Goal: Check status: Check status

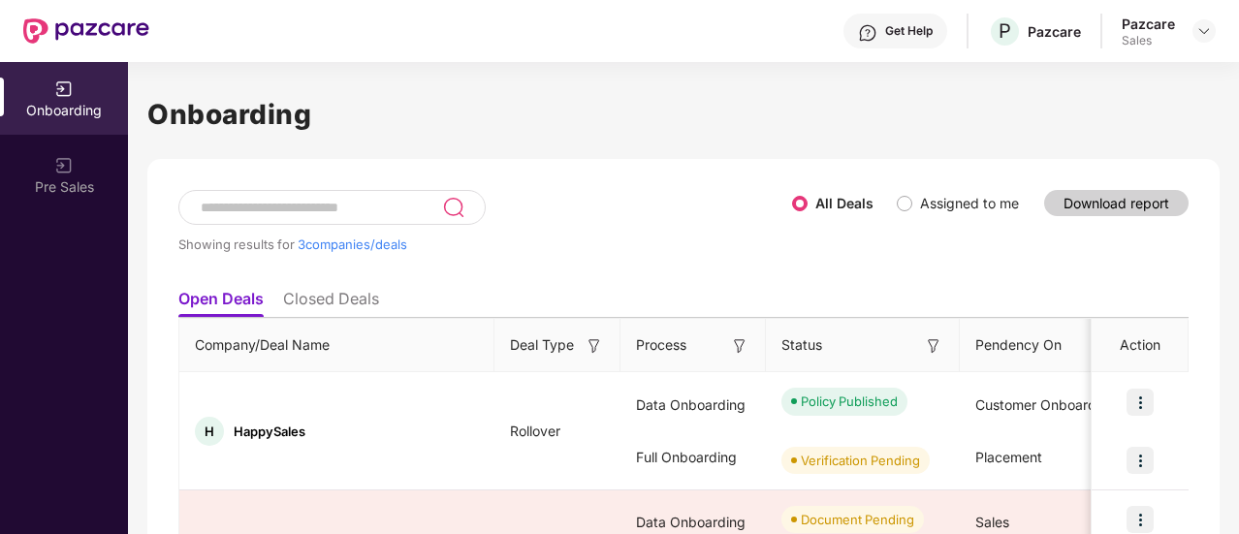
scroll to position [262, 0]
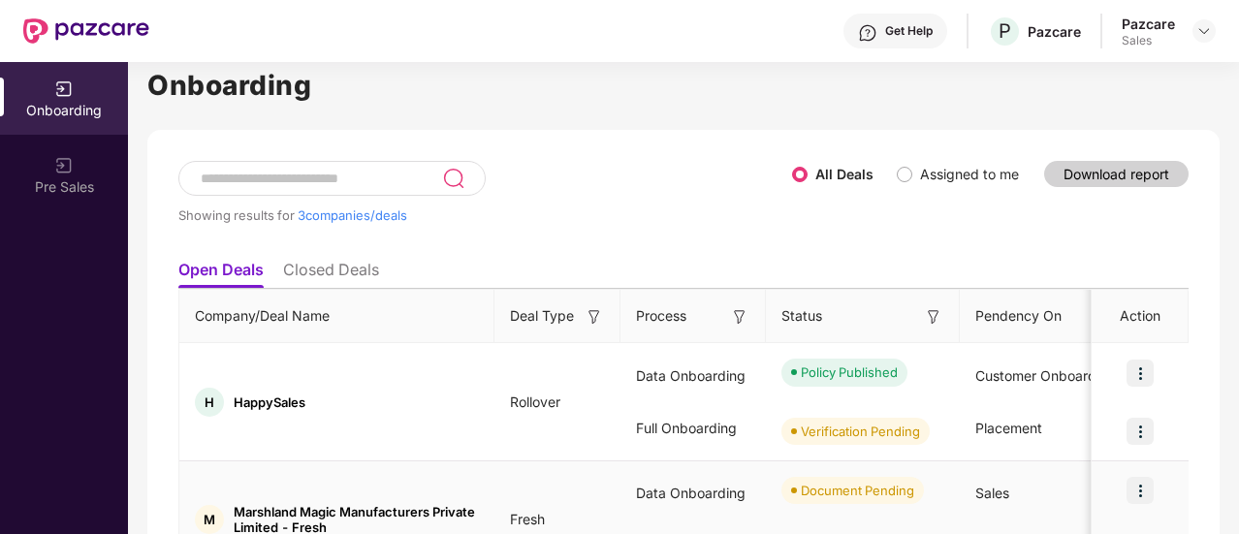
scroll to position [0, 0]
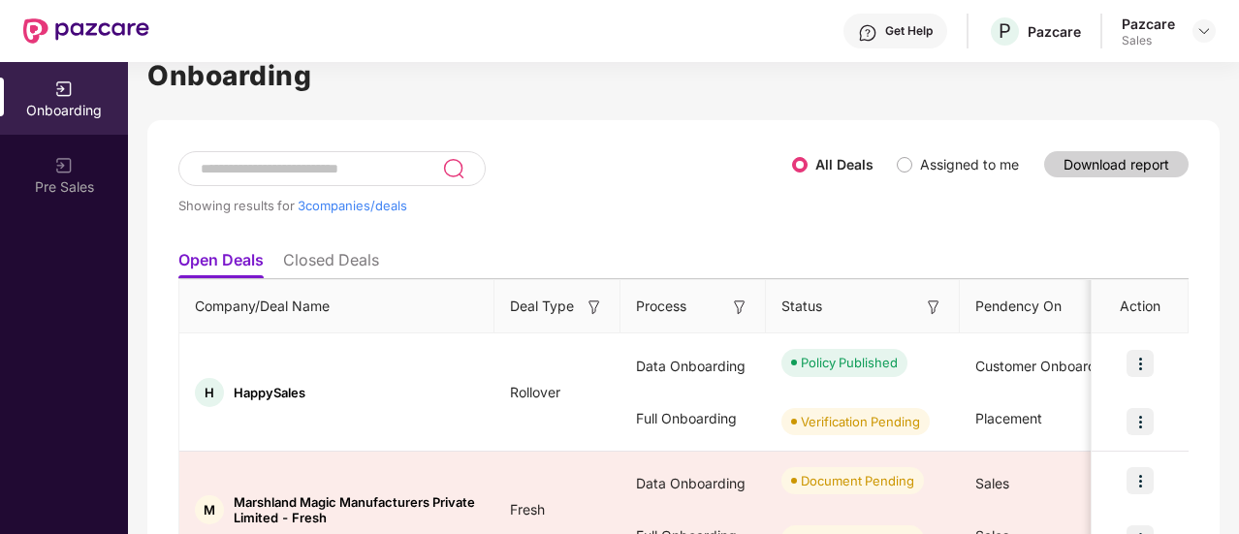
click at [706, 327] on th "Process" at bounding box center [693, 306] width 145 height 53
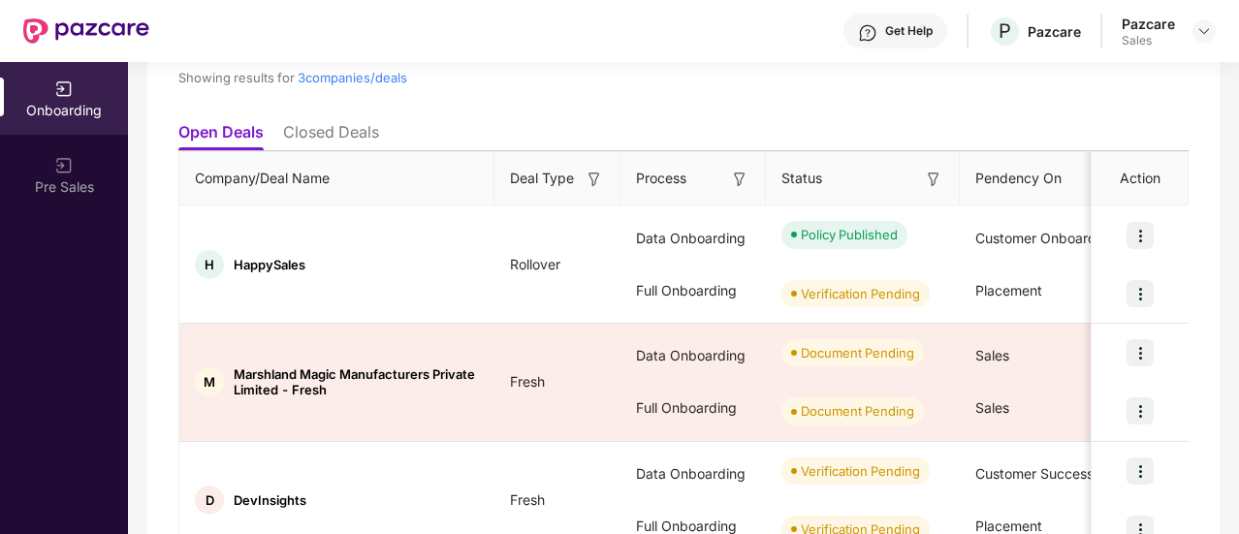
scroll to position [262, 0]
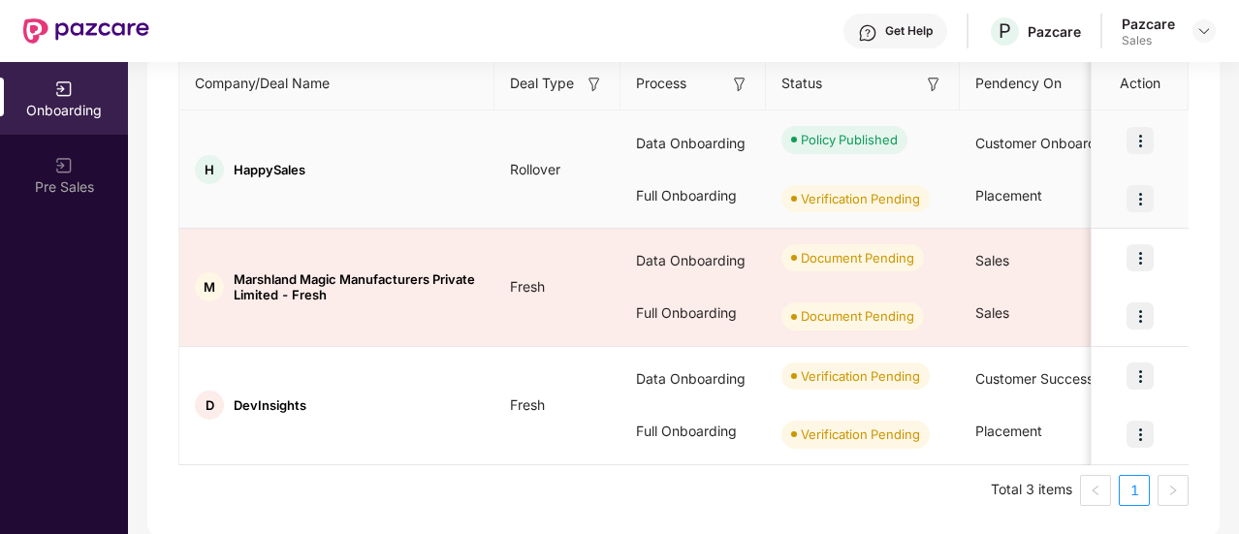
click at [1140, 205] on img at bounding box center [1140, 198] width 27 height 27
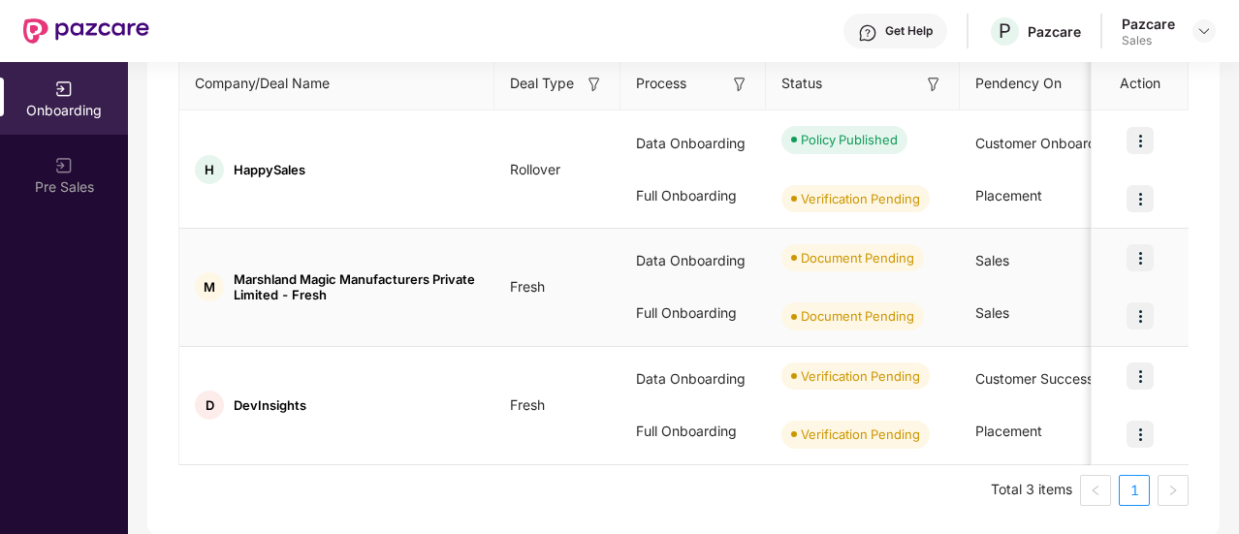
click at [762, 238] on div "Data Onboarding" at bounding box center [693, 261] width 145 height 52
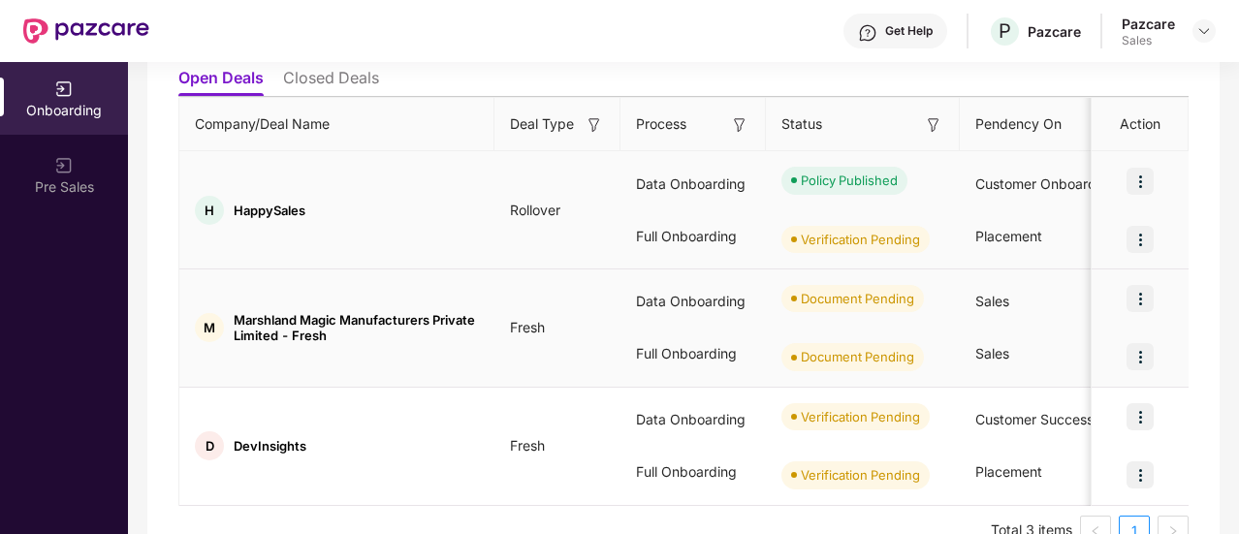
scroll to position [184, 0]
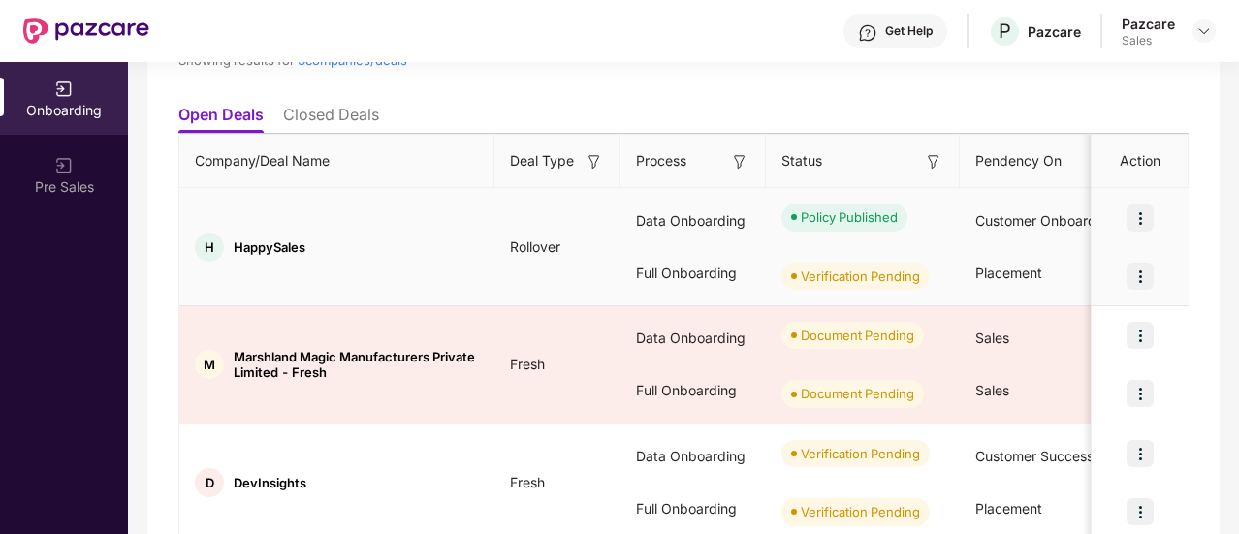
click at [440, 237] on div "H HappySales" at bounding box center [336, 247] width 315 height 29
click at [303, 239] on span "HappySales" at bounding box center [270, 247] width 72 height 16
